Goal: Task Accomplishment & Management: Complete application form

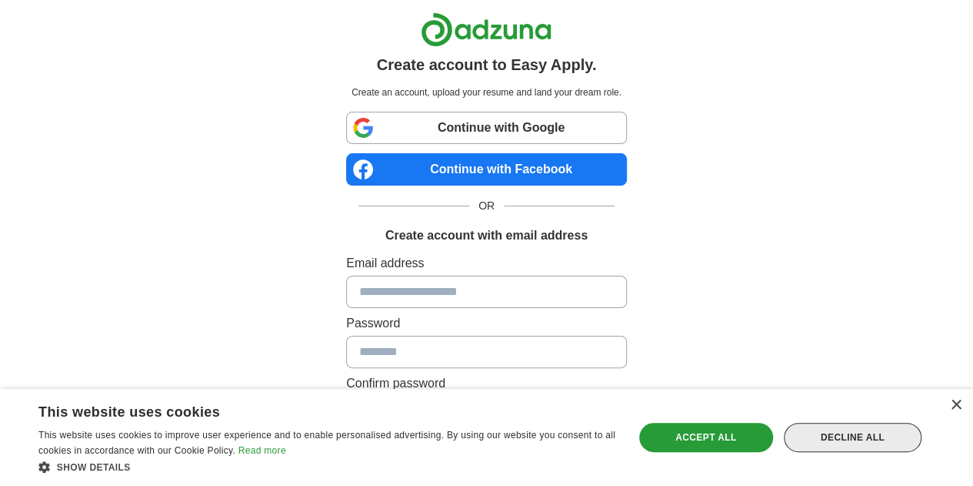
click at [876, 435] on div "Decline all" at bounding box center [853, 436] width 138 height 29
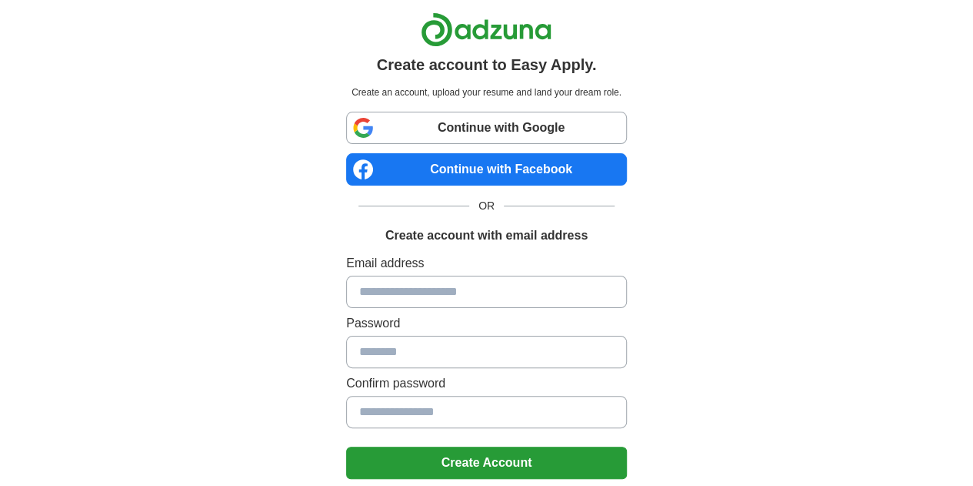
click at [487, 139] on link "Continue with Google" at bounding box center [486, 128] width 281 height 32
